Goal: Task Accomplishment & Management: Manage account settings

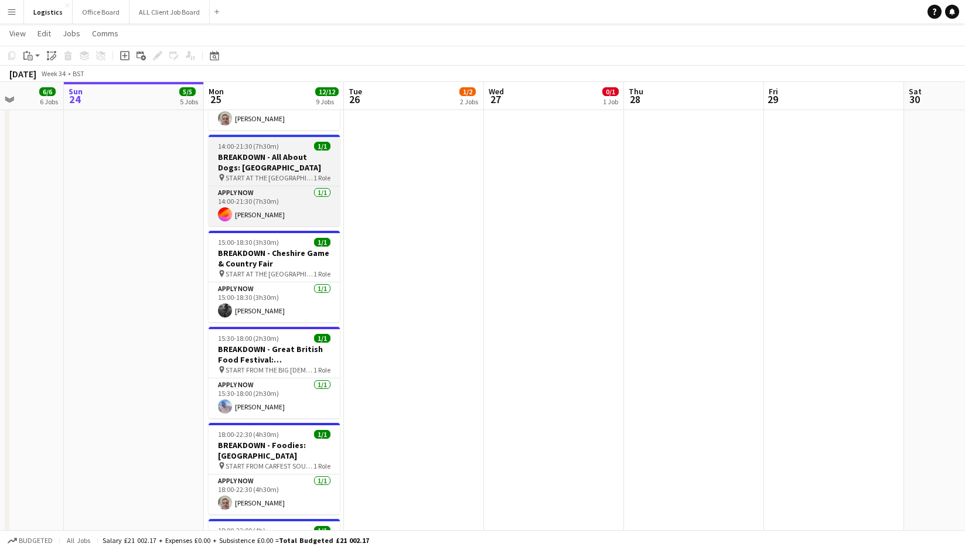
scroll to position [890, 0]
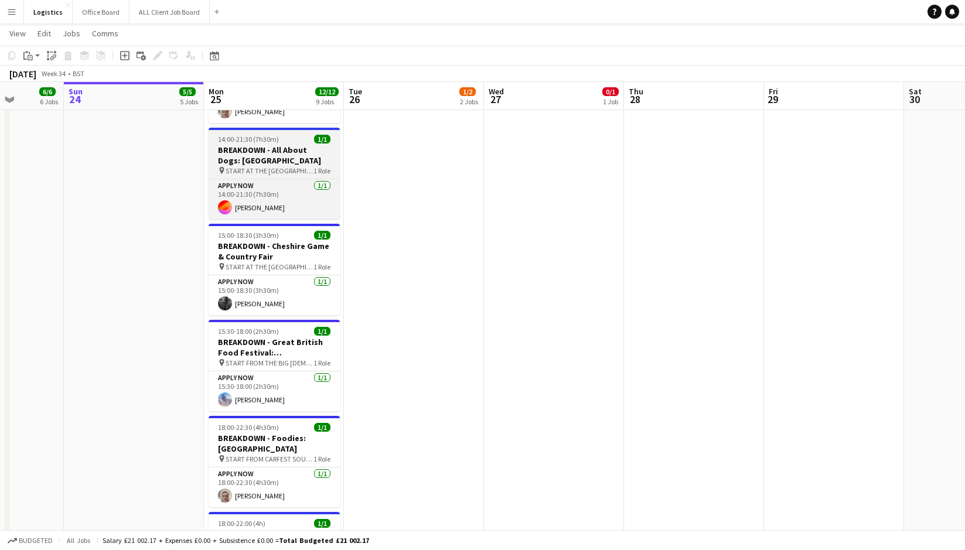
click at [267, 144] on app-job-card "14:00-21:30 (7h30m) 1/1 BREAKDOWN - All About Dogs: [GEOGRAPHIC_DATA] pin START…" at bounding box center [274, 173] width 131 height 91
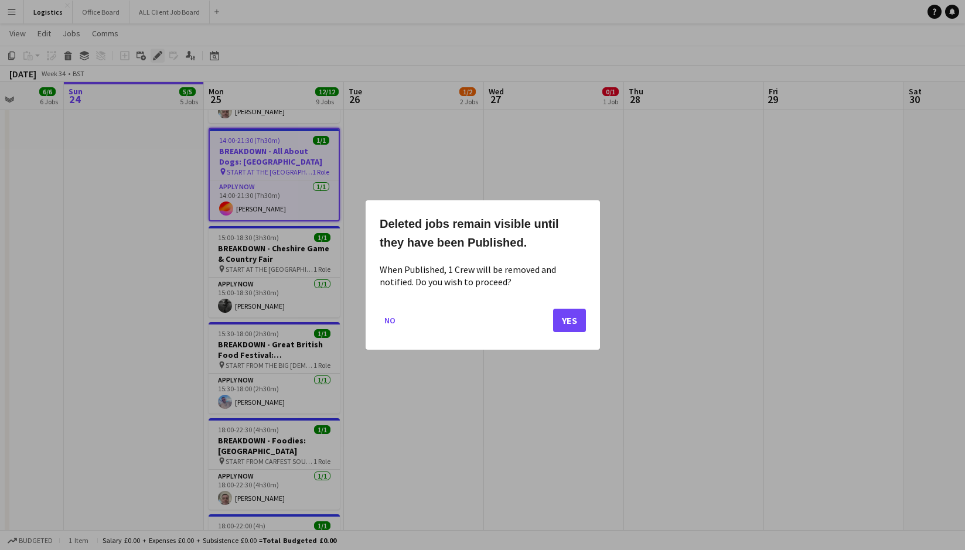
scroll to position [0, 0]
click at [569, 321] on button "Yes" at bounding box center [569, 320] width 33 height 23
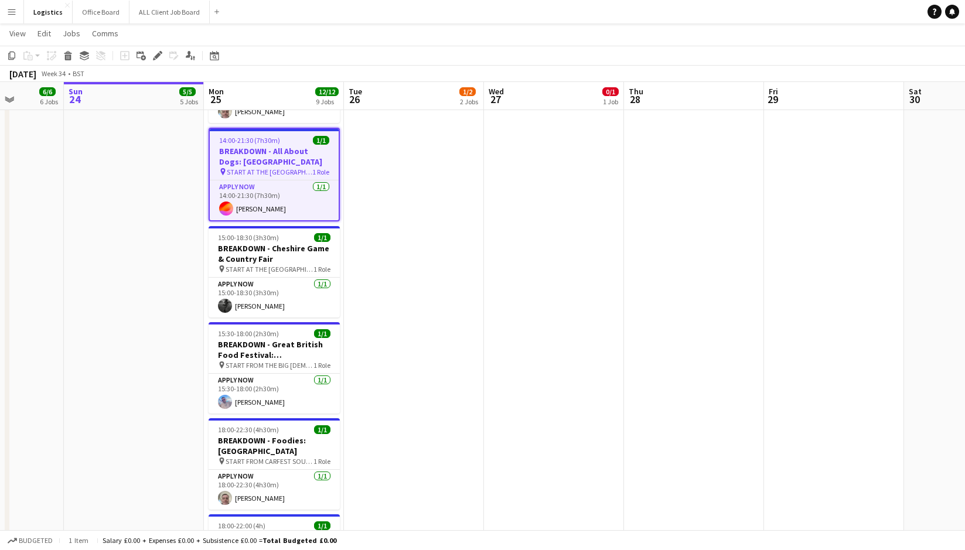
scroll to position [890, 0]
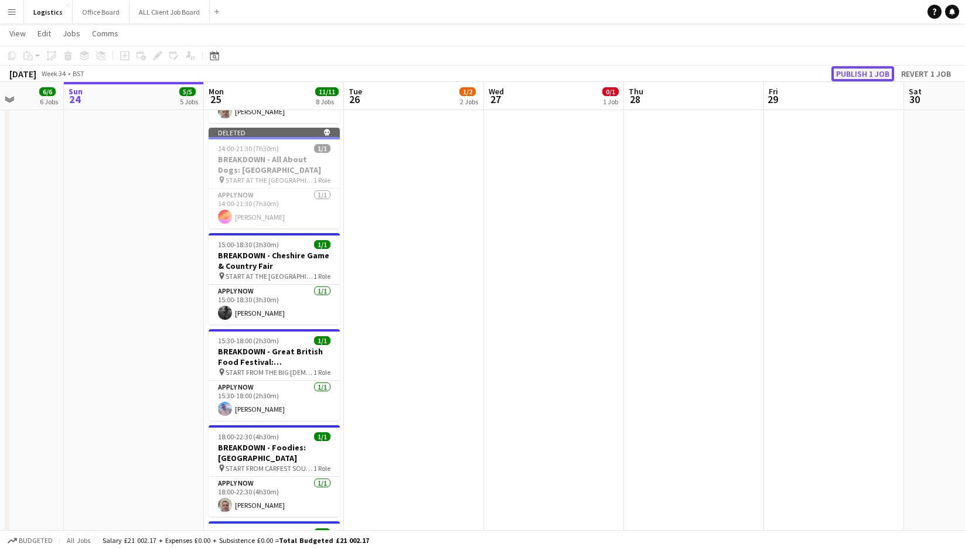
click at [864, 71] on button "Publish 1 job" at bounding box center [863, 73] width 63 height 15
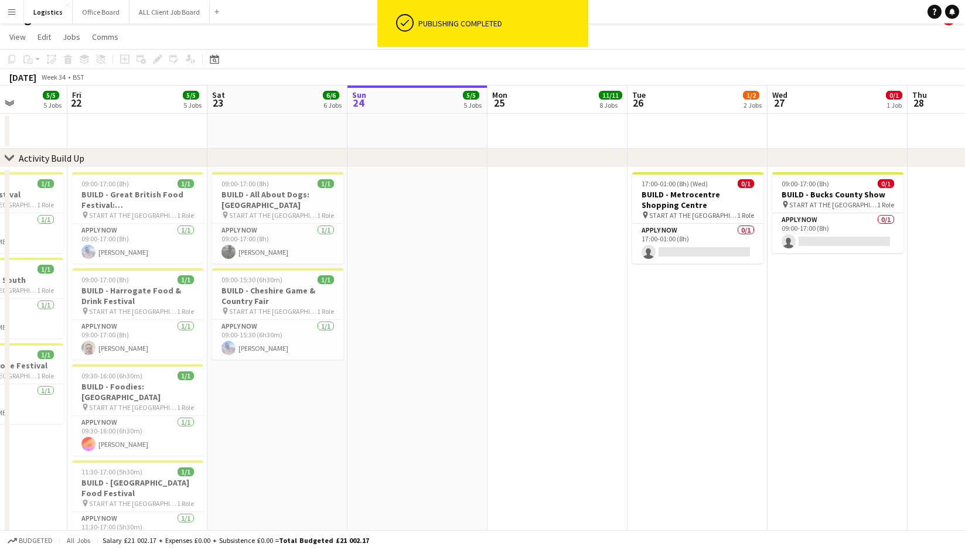
scroll to position [0, 0]
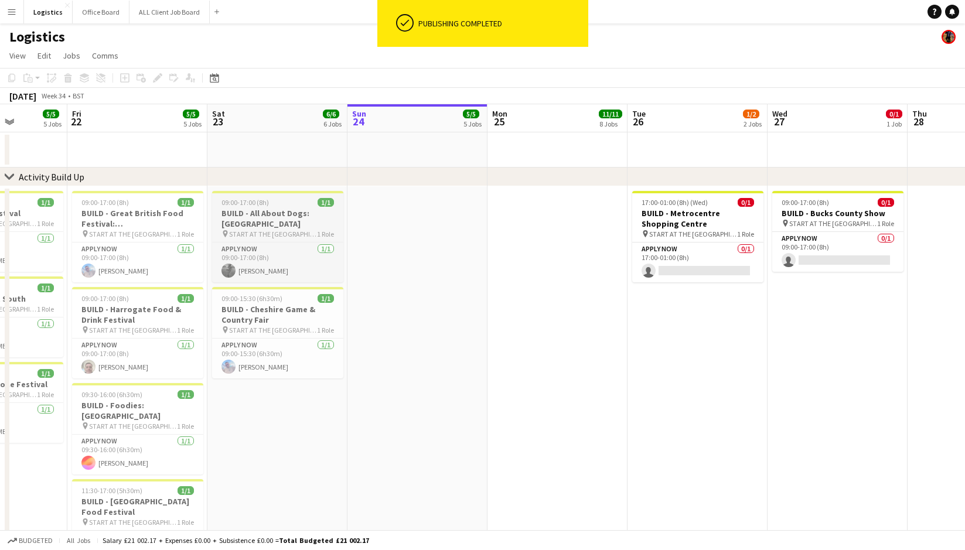
click at [275, 211] on h3 "BUILD - All About Dogs: [GEOGRAPHIC_DATA]" at bounding box center [277, 218] width 131 height 21
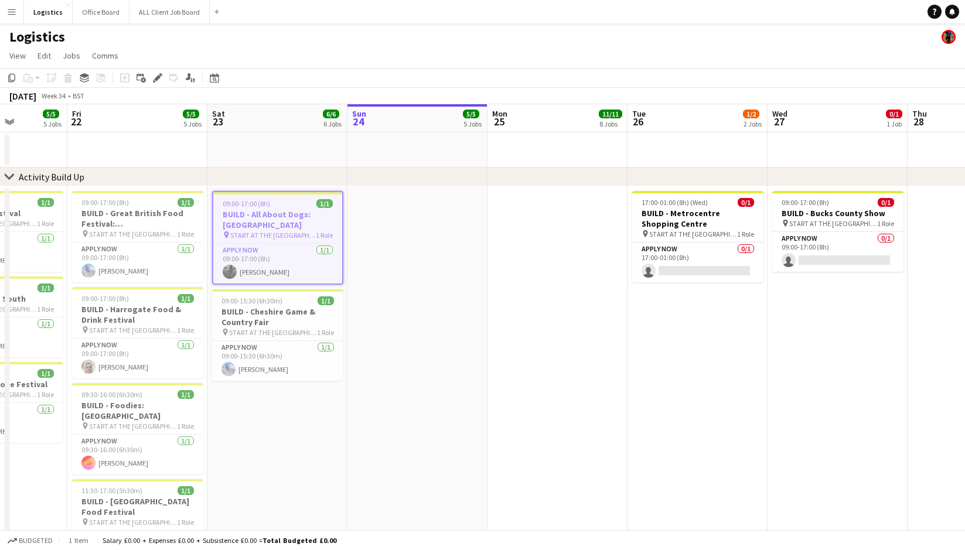
click at [255, 213] on h3 "BUILD - All About Dogs: [GEOGRAPHIC_DATA]" at bounding box center [277, 219] width 129 height 21
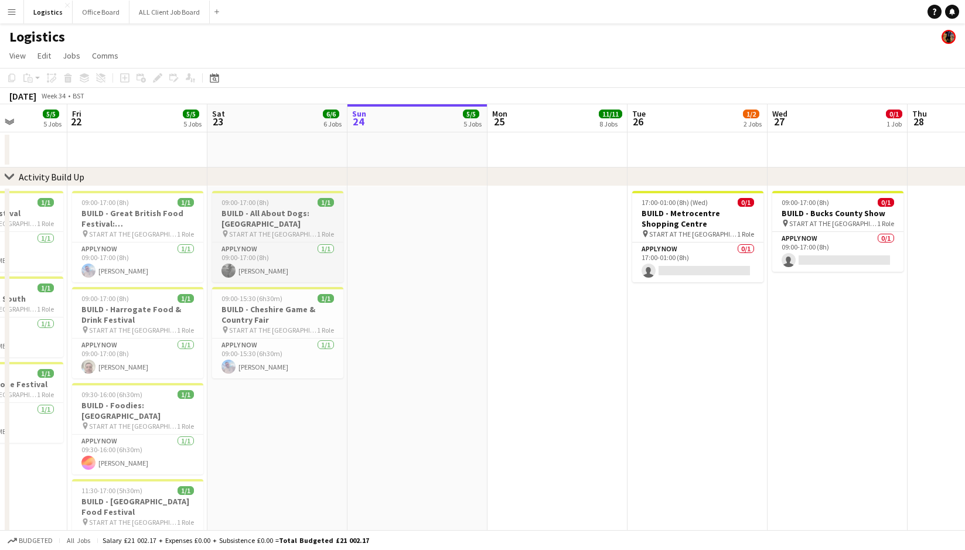
click at [277, 213] on h3 "BUILD - All About Dogs: [GEOGRAPHIC_DATA]" at bounding box center [277, 218] width 131 height 21
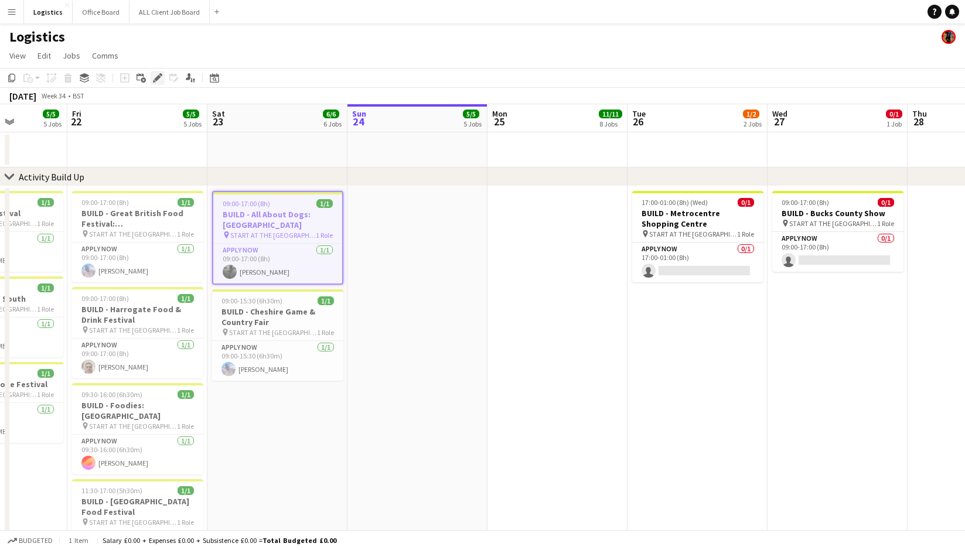
click at [158, 78] on icon at bounding box center [157, 78] width 6 height 6
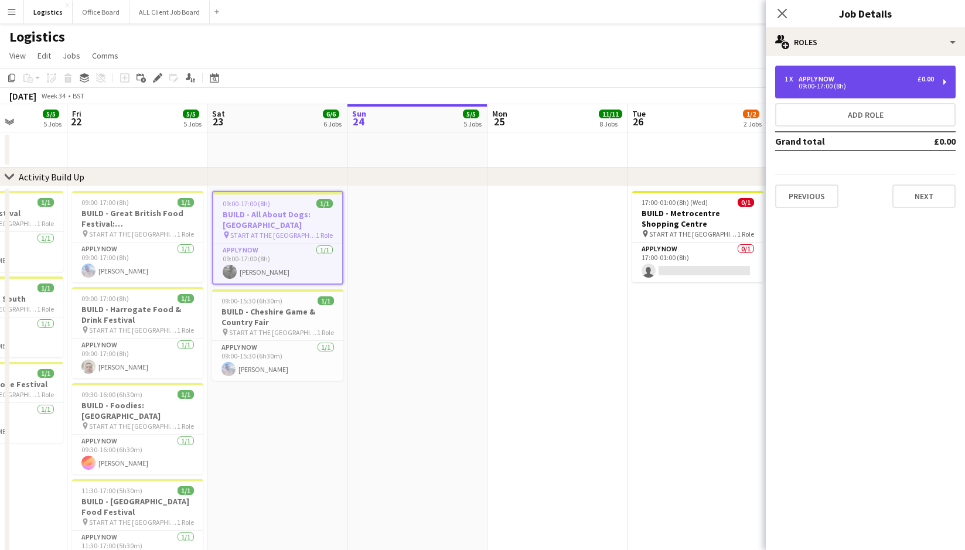
click at [934, 85] on div "09:00-17:00 (8h)" at bounding box center [859, 86] width 149 height 6
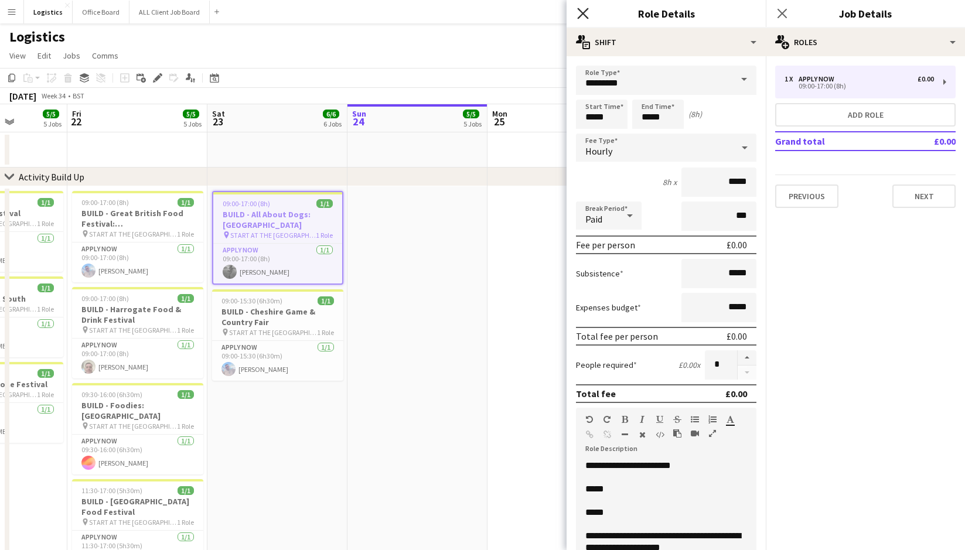
click at [584, 14] on icon at bounding box center [582, 13] width 11 height 11
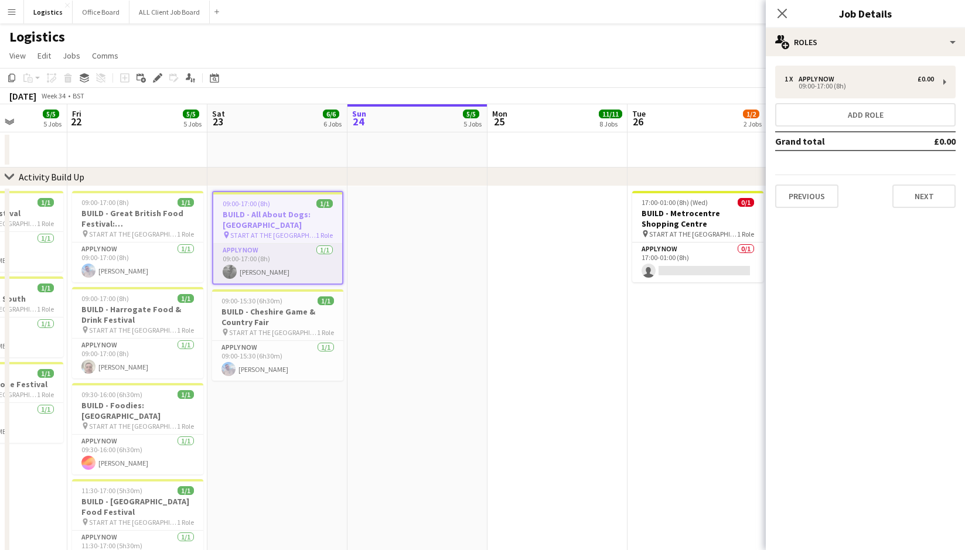
drag, startPoint x: 278, startPoint y: 260, endPoint x: 324, endPoint y: 263, distance: 46.4
click at [278, 258] on app-card-role "APPLY NOW [DATE] 09:00-17:00 (8h) [PERSON_NAME]" at bounding box center [277, 264] width 129 height 40
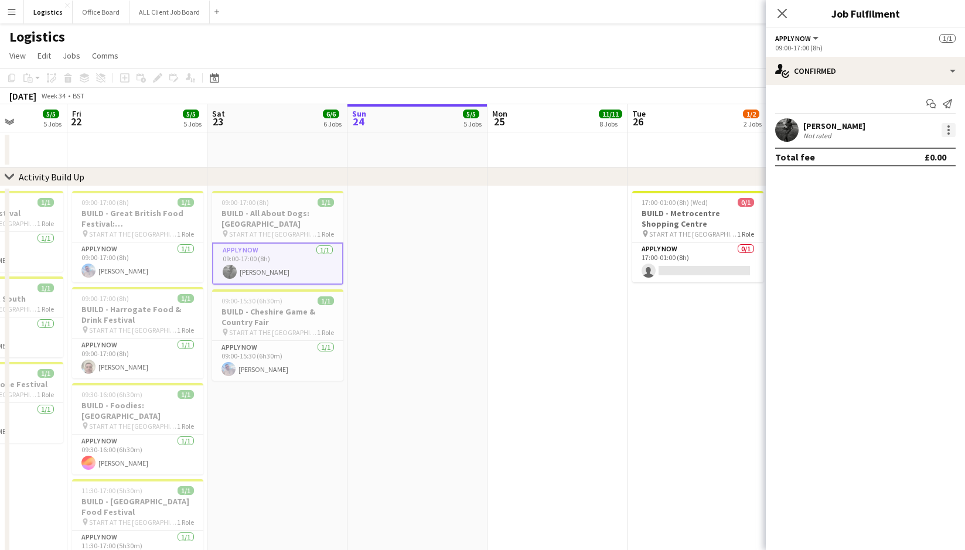
click at [952, 131] on div at bounding box center [949, 130] width 14 height 14
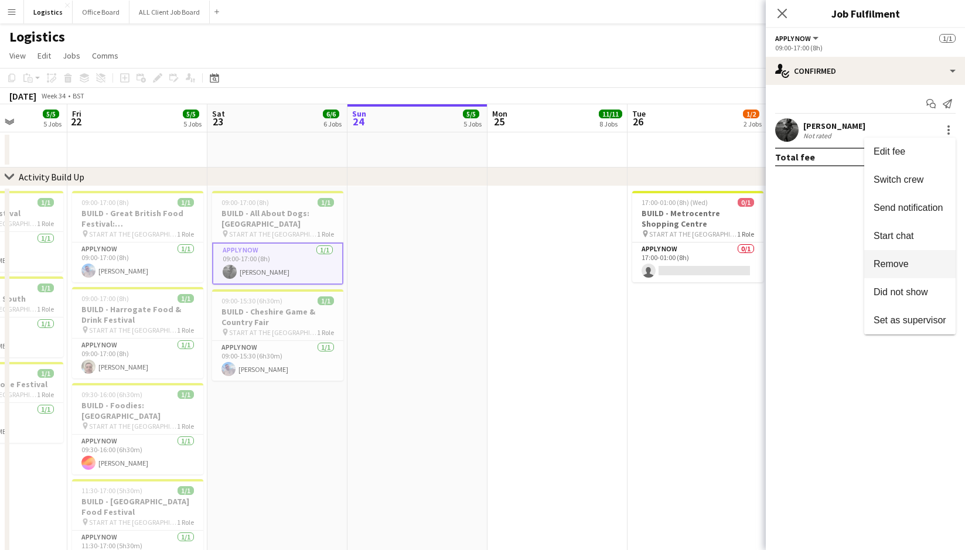
click at [894, 267] on span "Remove" at bounding box center [891, 264] width 35 height 10
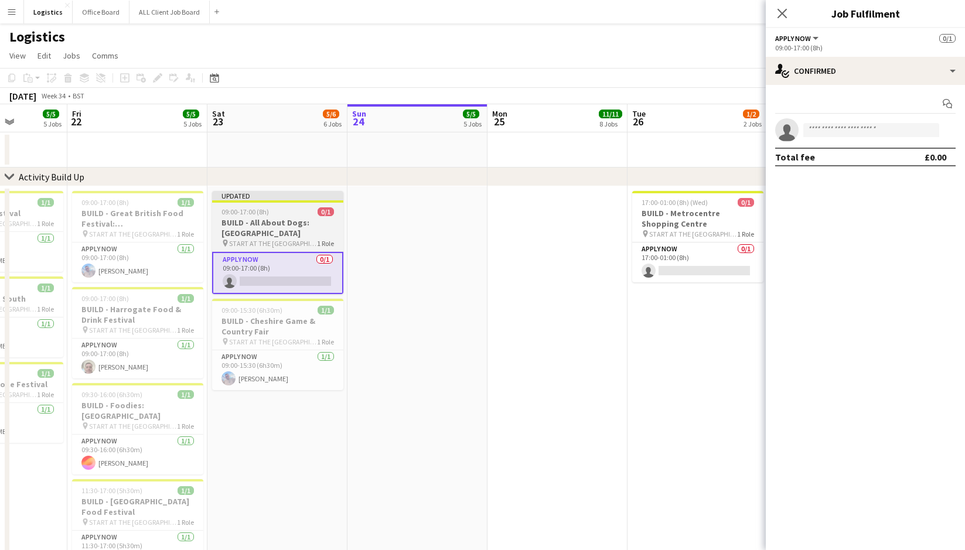
click at [279, 209] on div "09:00-17:00 (8h) 0/1" at bounding box center [277, 211] width 131 height 9
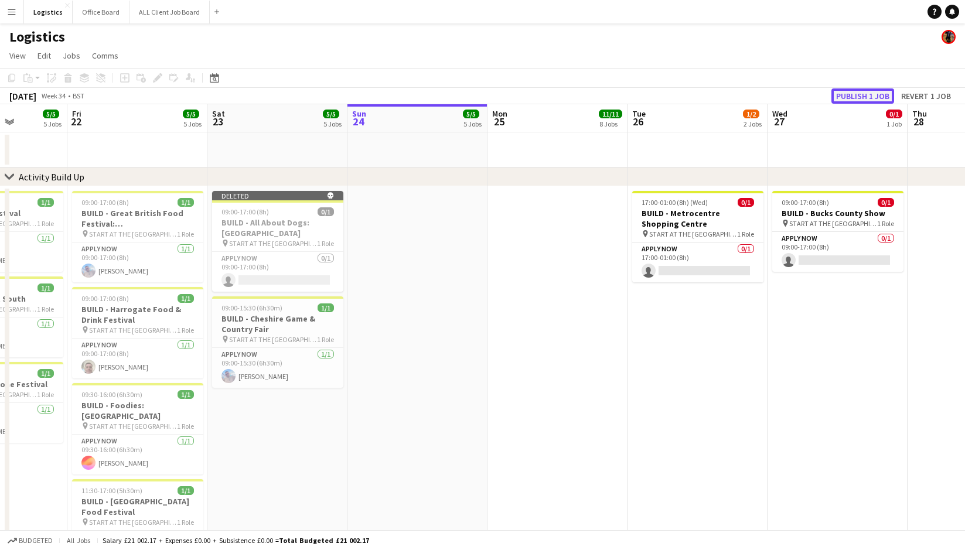
click at [859, 94] on button "Publish 1 job" at bounding box center [863, 95] width 63 height 15
